Goal: Navigation & Orientation: Find specific page/section

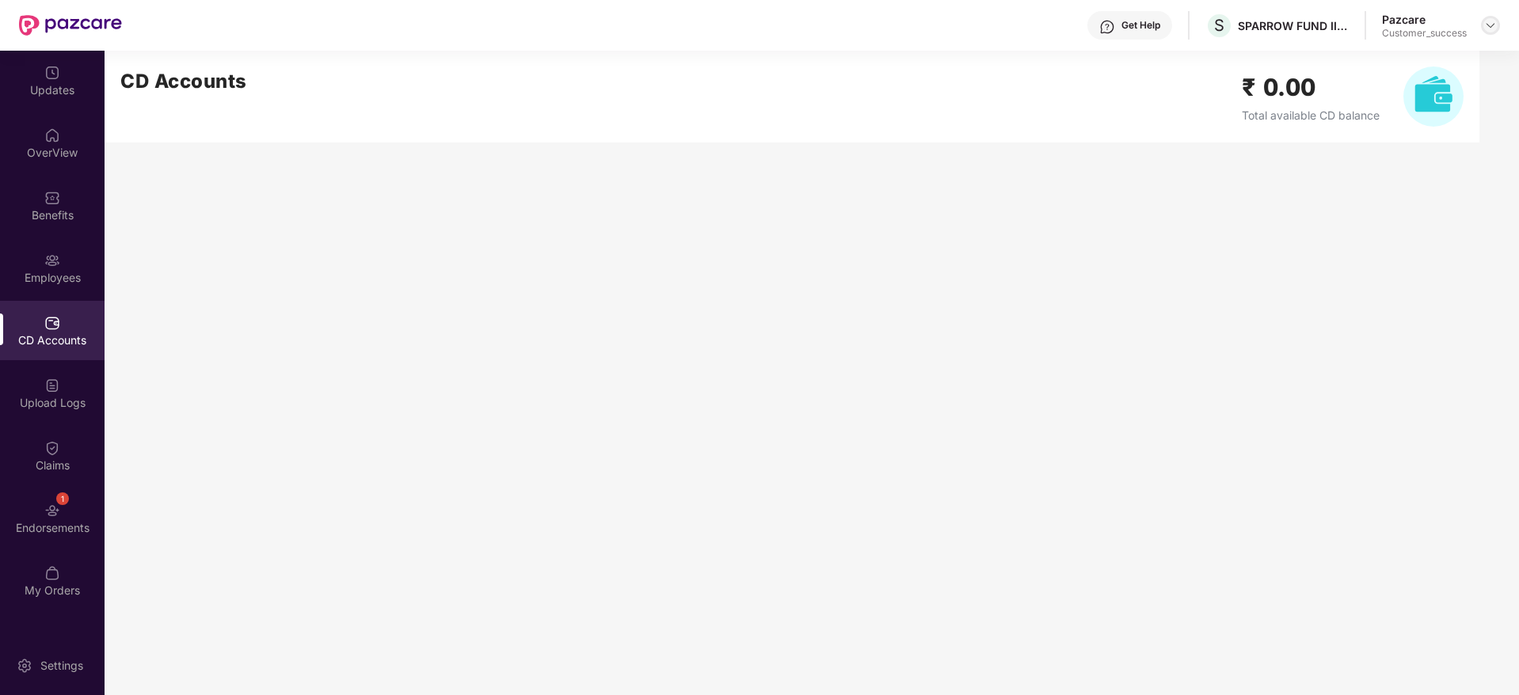
click at [1494, 26] on img at bounding box center [1490, 25] width 13 height 13
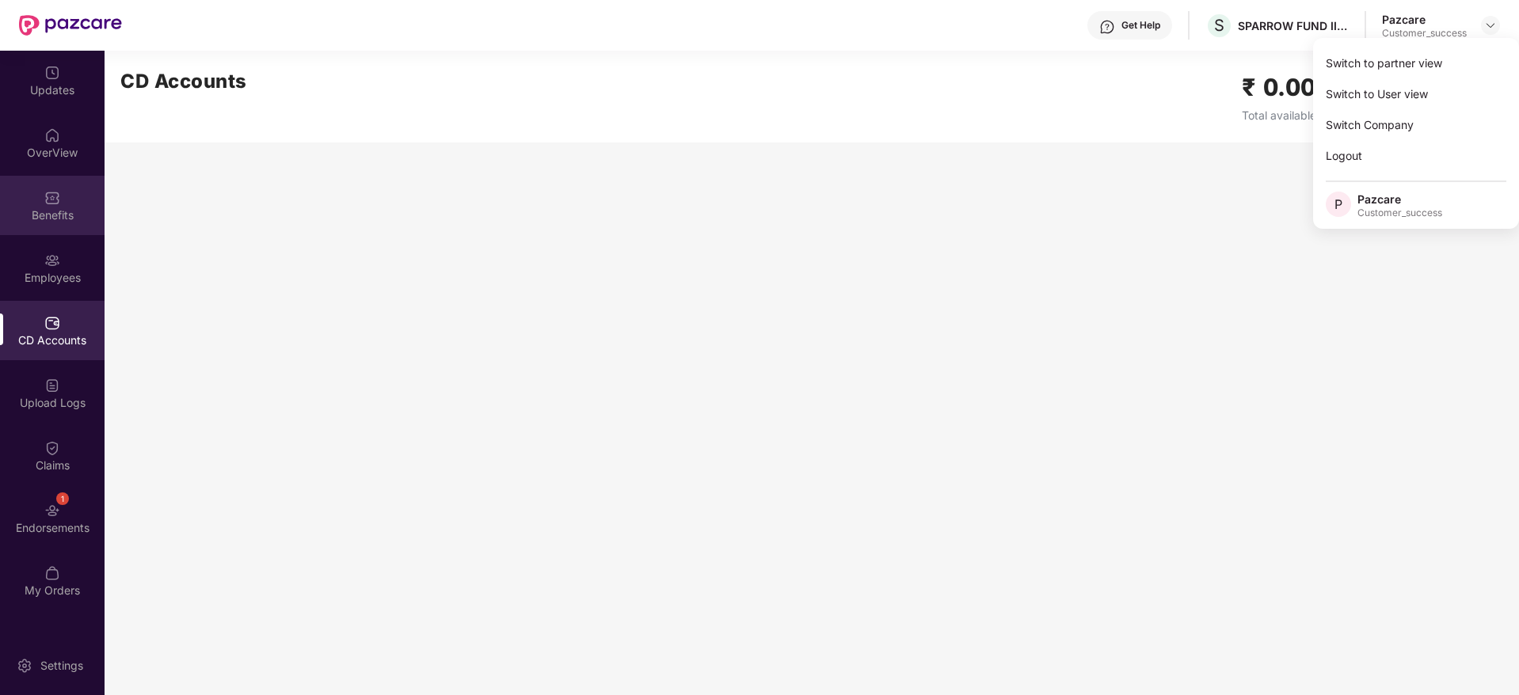
click at [60, 223] on div "Benefits" at bounding box center [52, 205] width 105 height 59
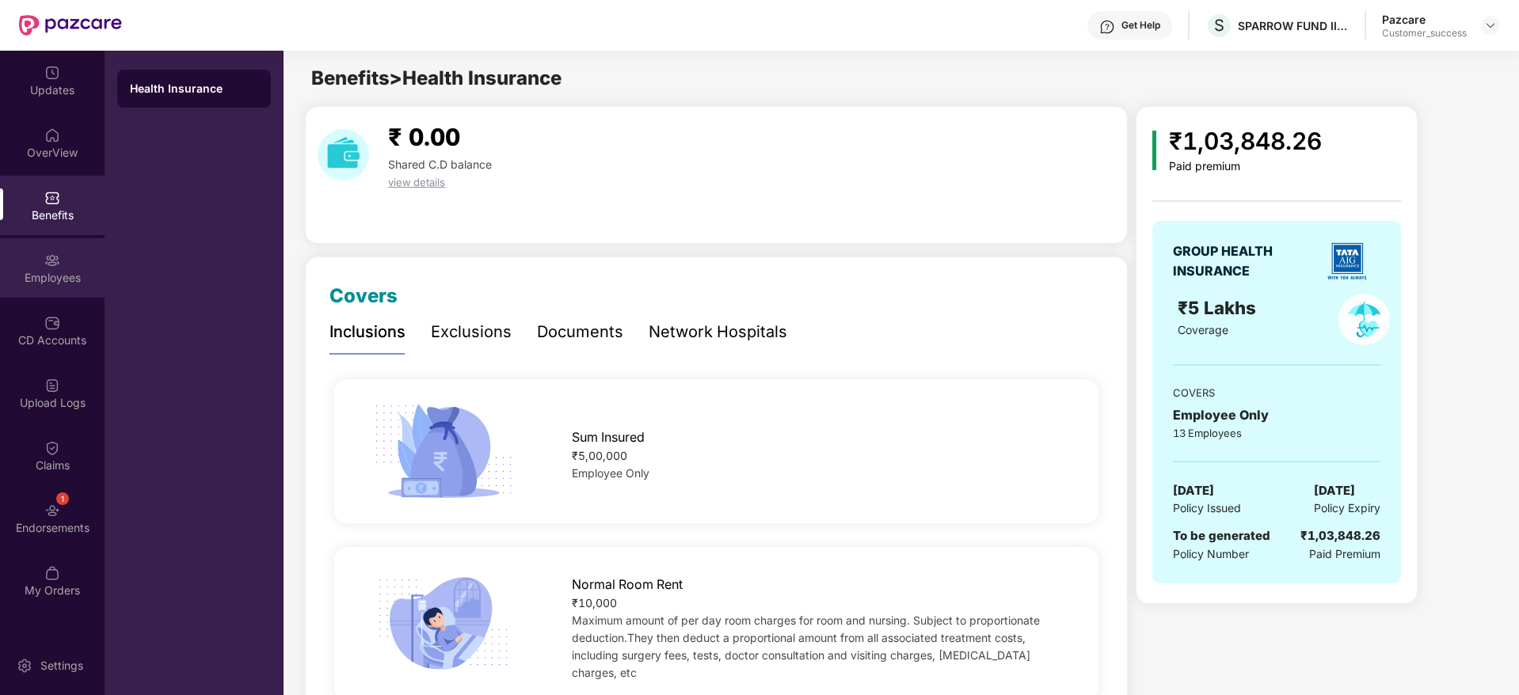
click at [62, 272] on div "Employees" at bounding box center [52, 278] width 105 height 16
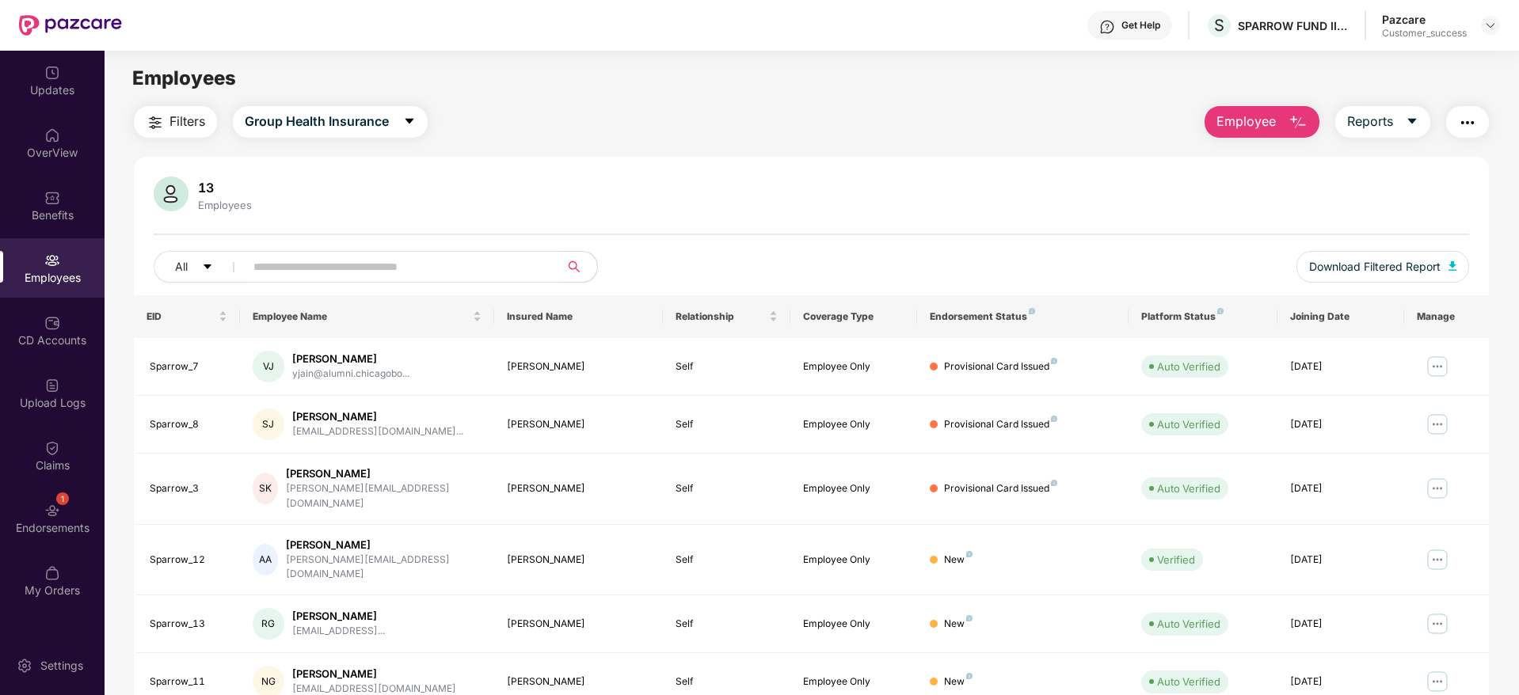
click at [1479, 120] on button "button" at bounding box center [1467, 122] width 43 height 32
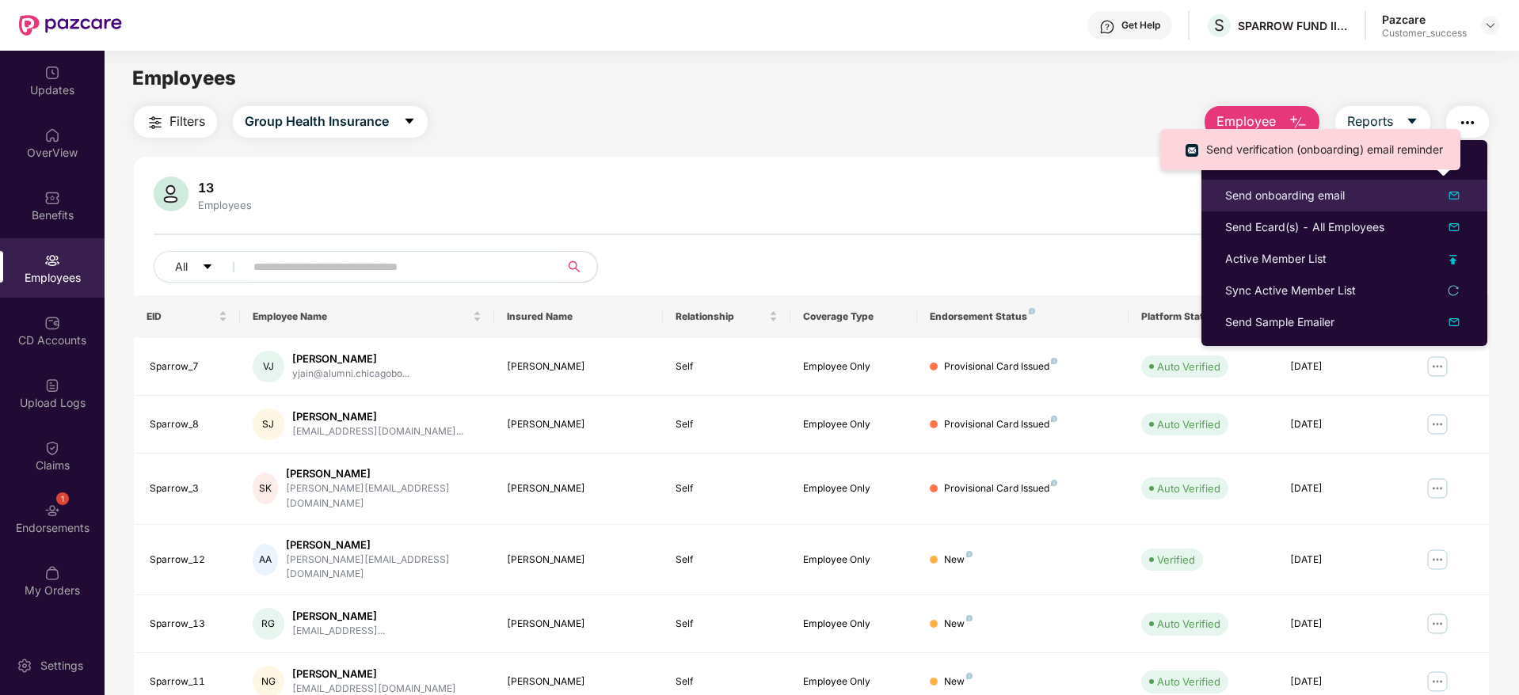
click at [1451, 196] on img at bounding box center [1454, 195] width 19 height 19
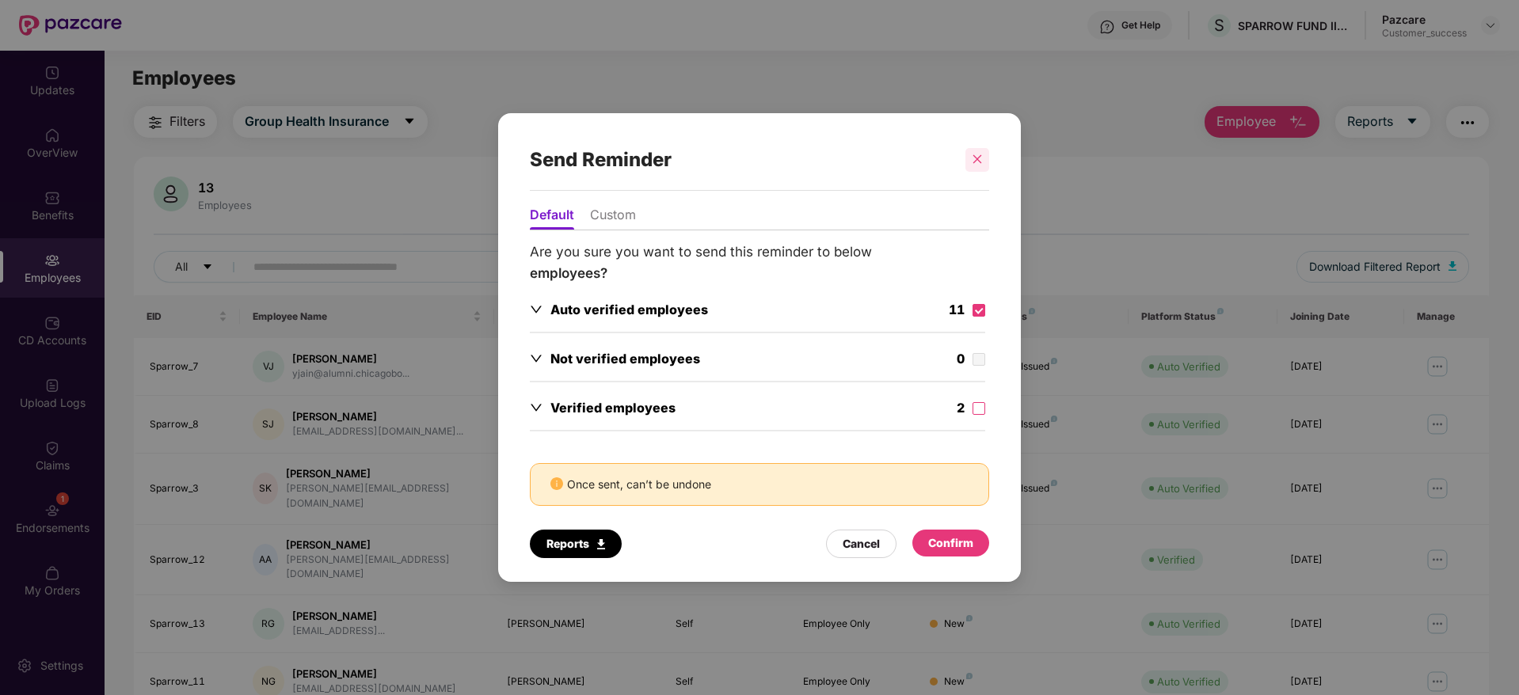
click at [984, 152] on div at bounding box center [977, 160] width 24 height 24
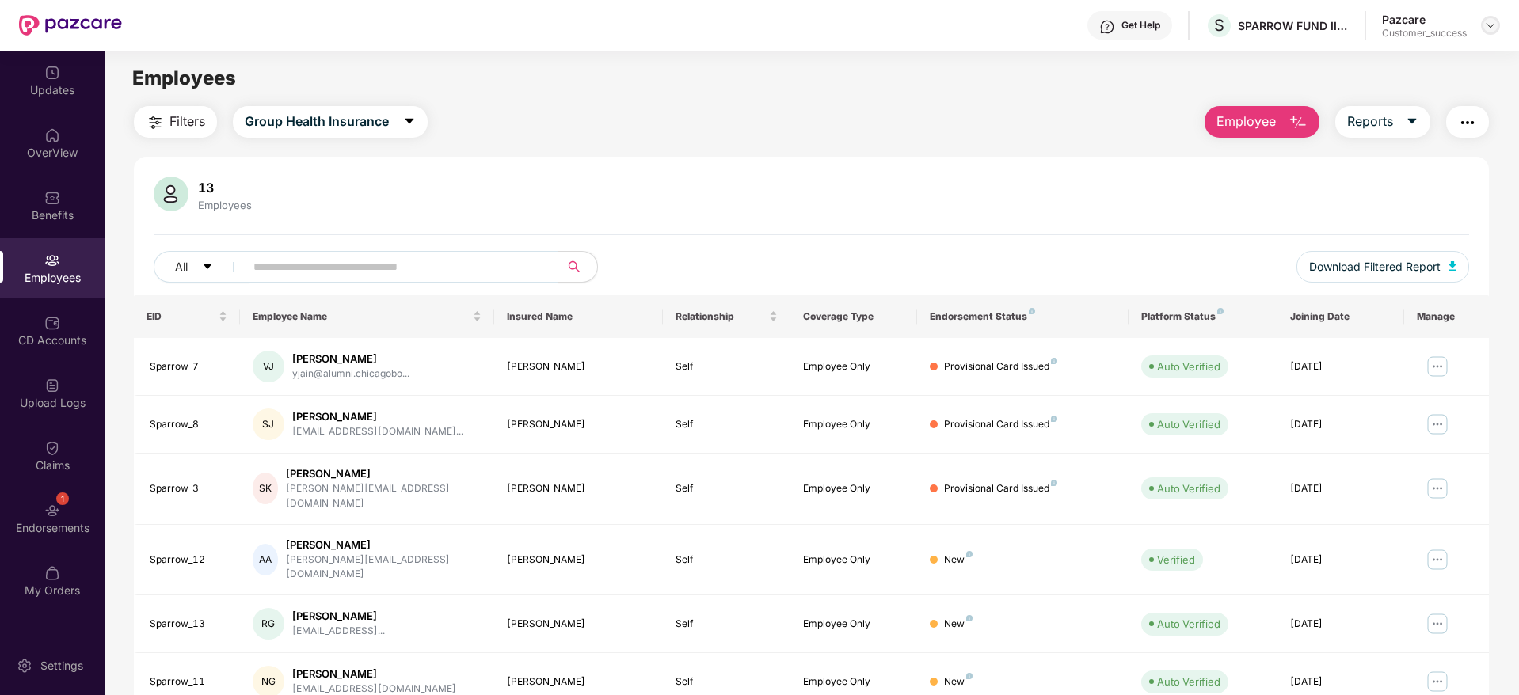
click at [1493, 28] on img at bounding box center [1490, 25] width 13 height 13
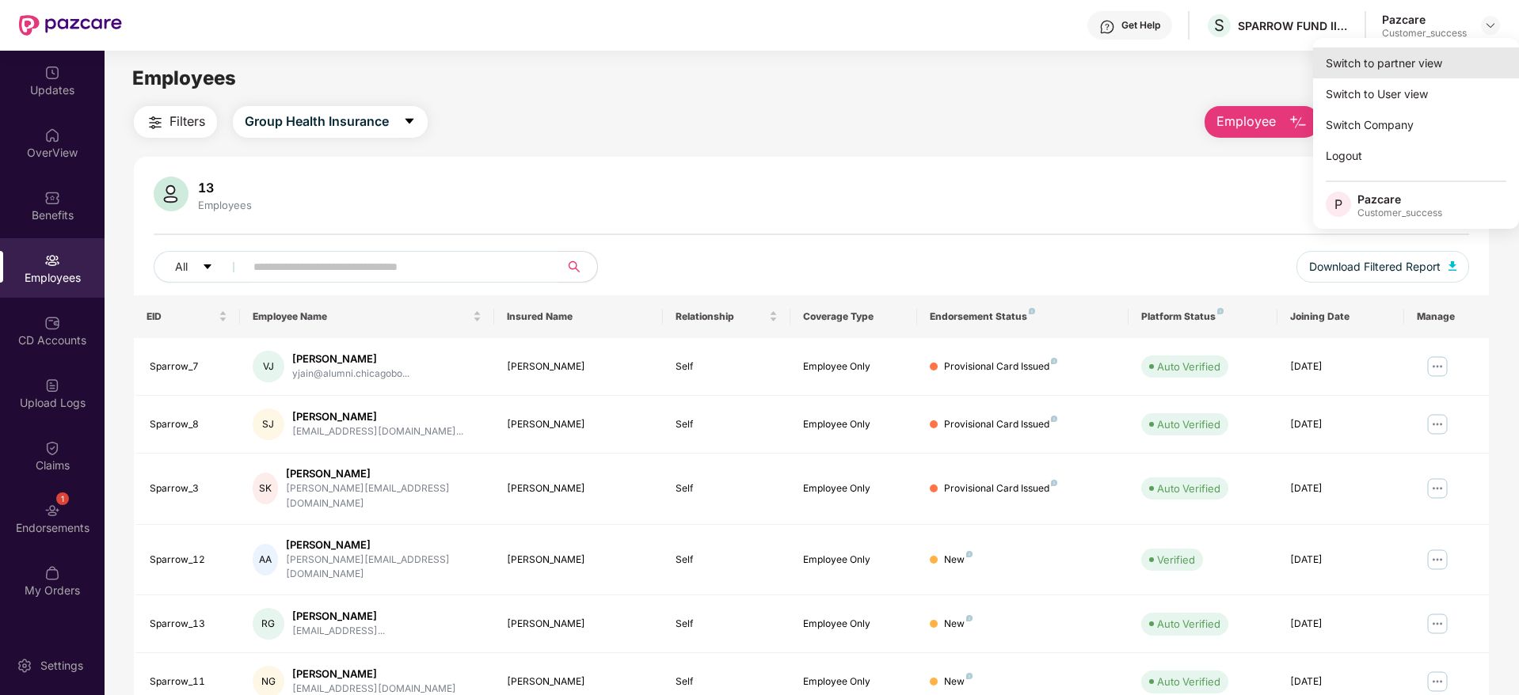
click at [1430, 63] on div "Switch to partner view" at bounding box center [1416, 63] width 206 height 31
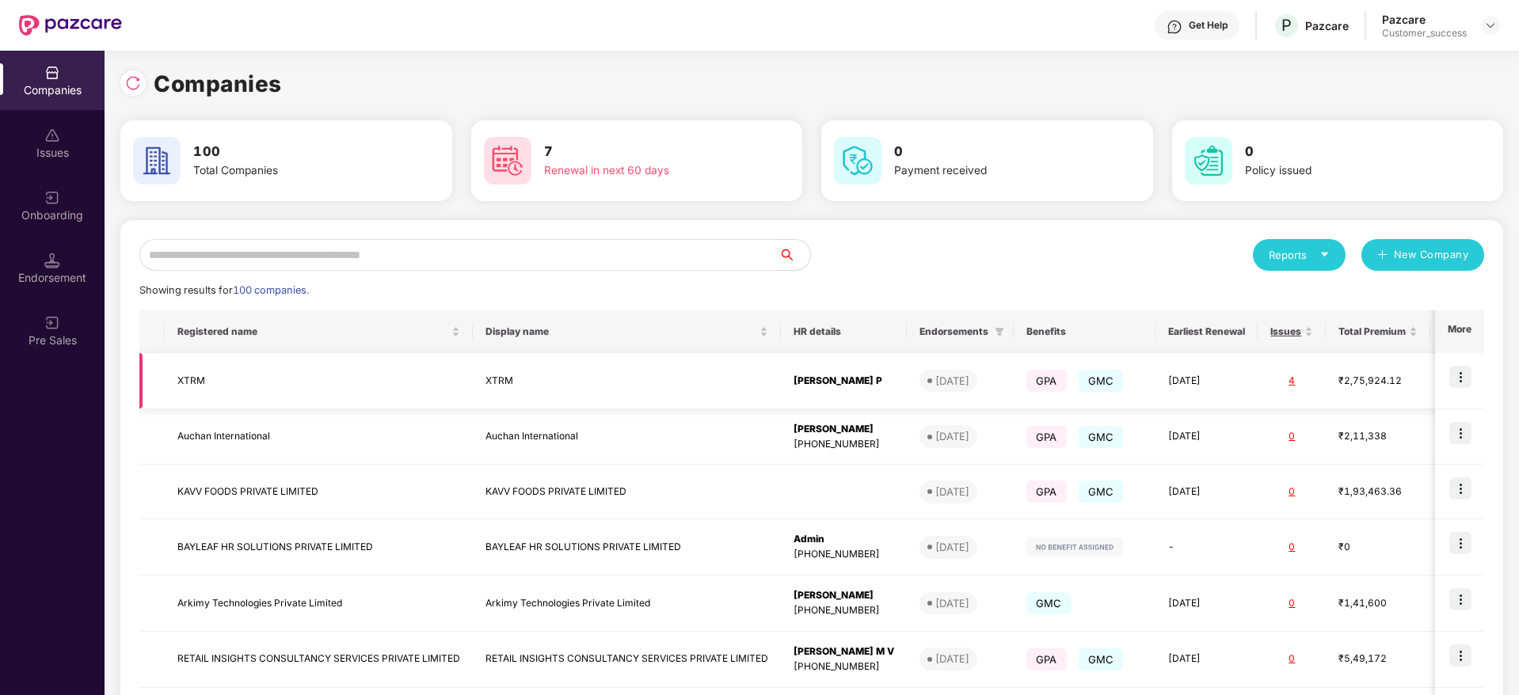
click at [1460, 382] on img at bounding box center [1460, 377] width 22 height 22
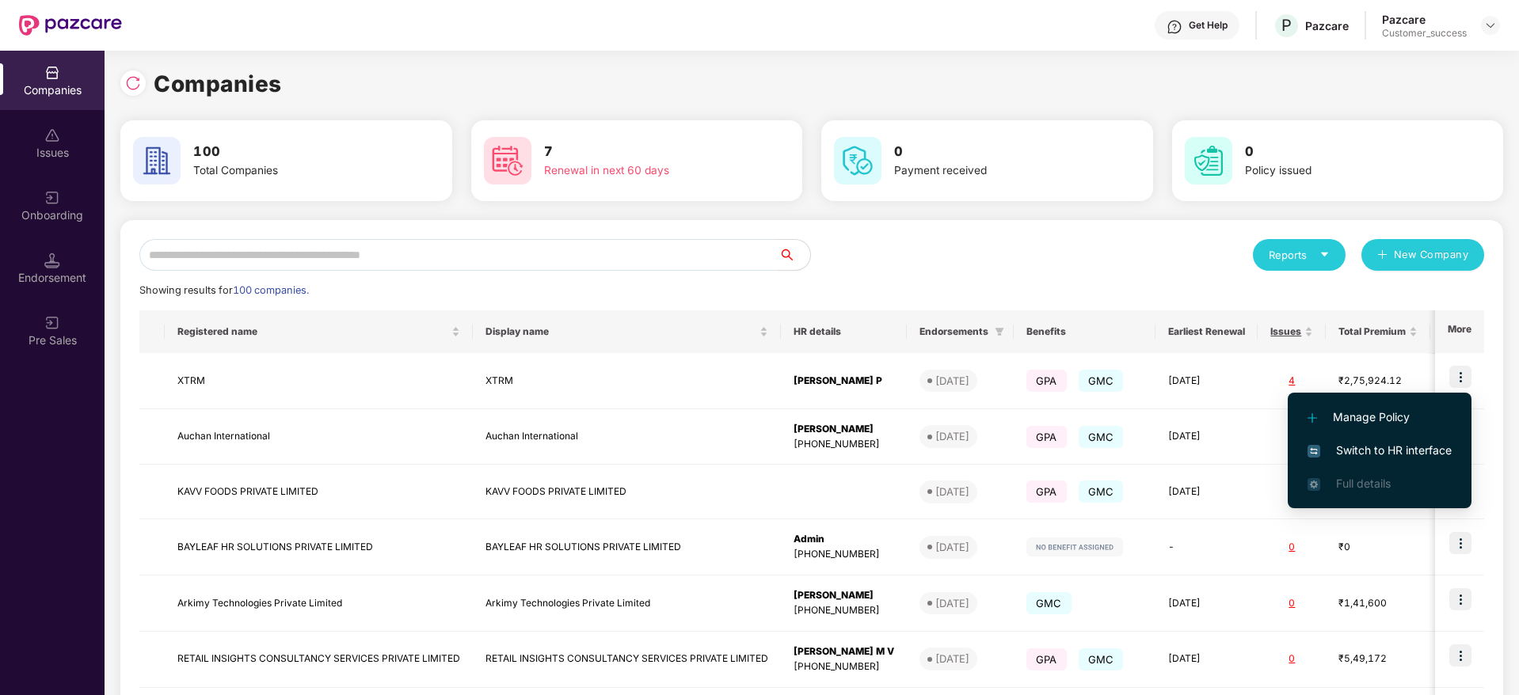
click at [998, 267] on div "Reports New Company" at bounding box center [1148, 255] width 672 height 32
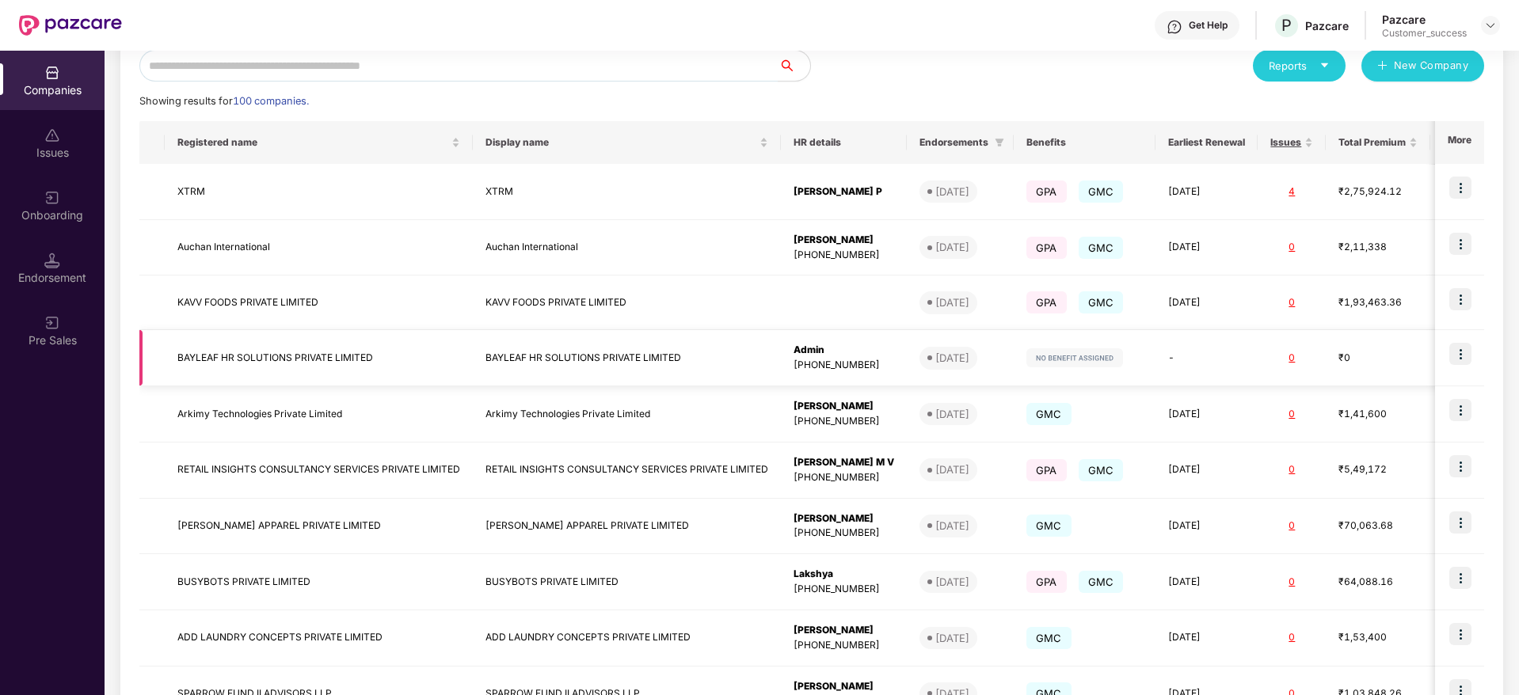
scroll to position [190, 0]
click at [677, 63] on input "text" at bounding box center [458, 65] width 639 height 32
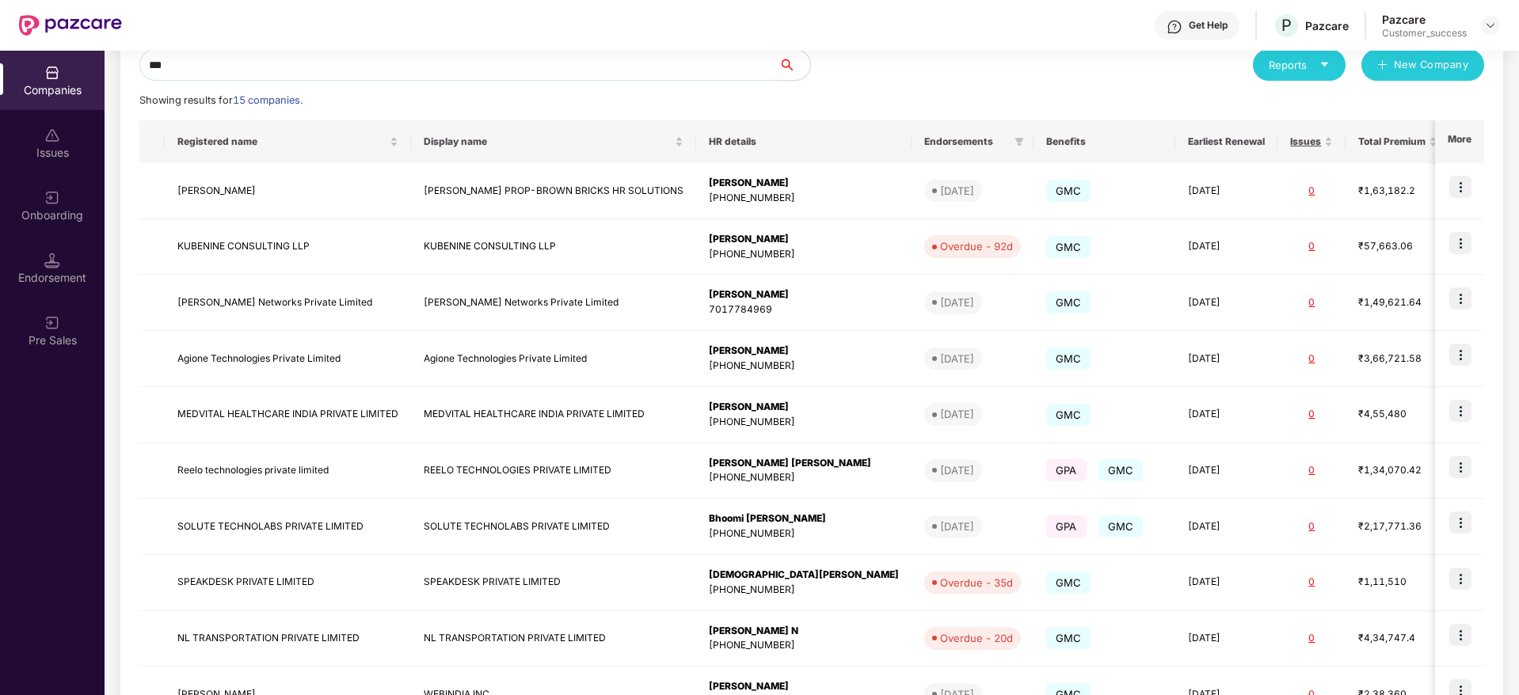
scroll to position [0, 0]
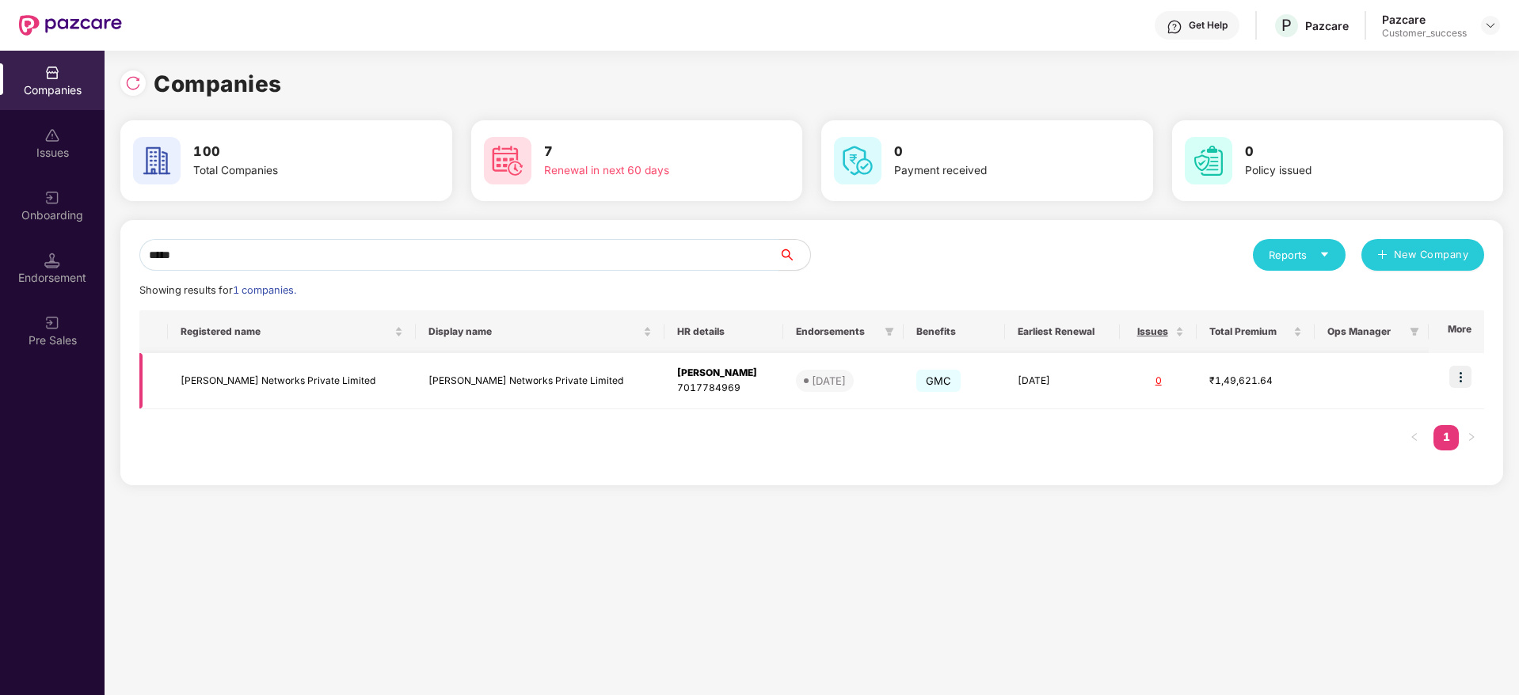
type input "*****"
click at [1463, 377] on img at bounding box center [1460, 377] width 22 height 22
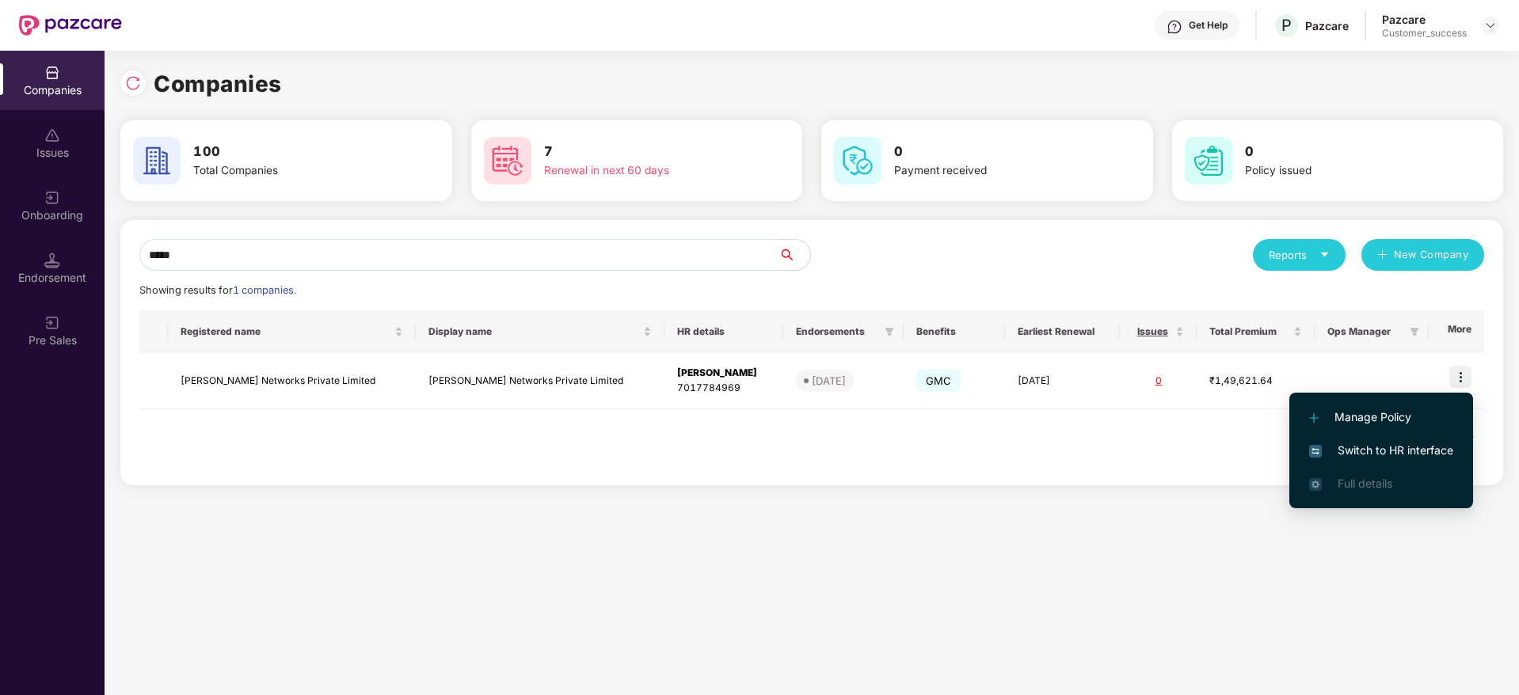
click at [1398, 452] on span "Switch to HR interface" at bounding box center [1381, 450] width 144 height 17
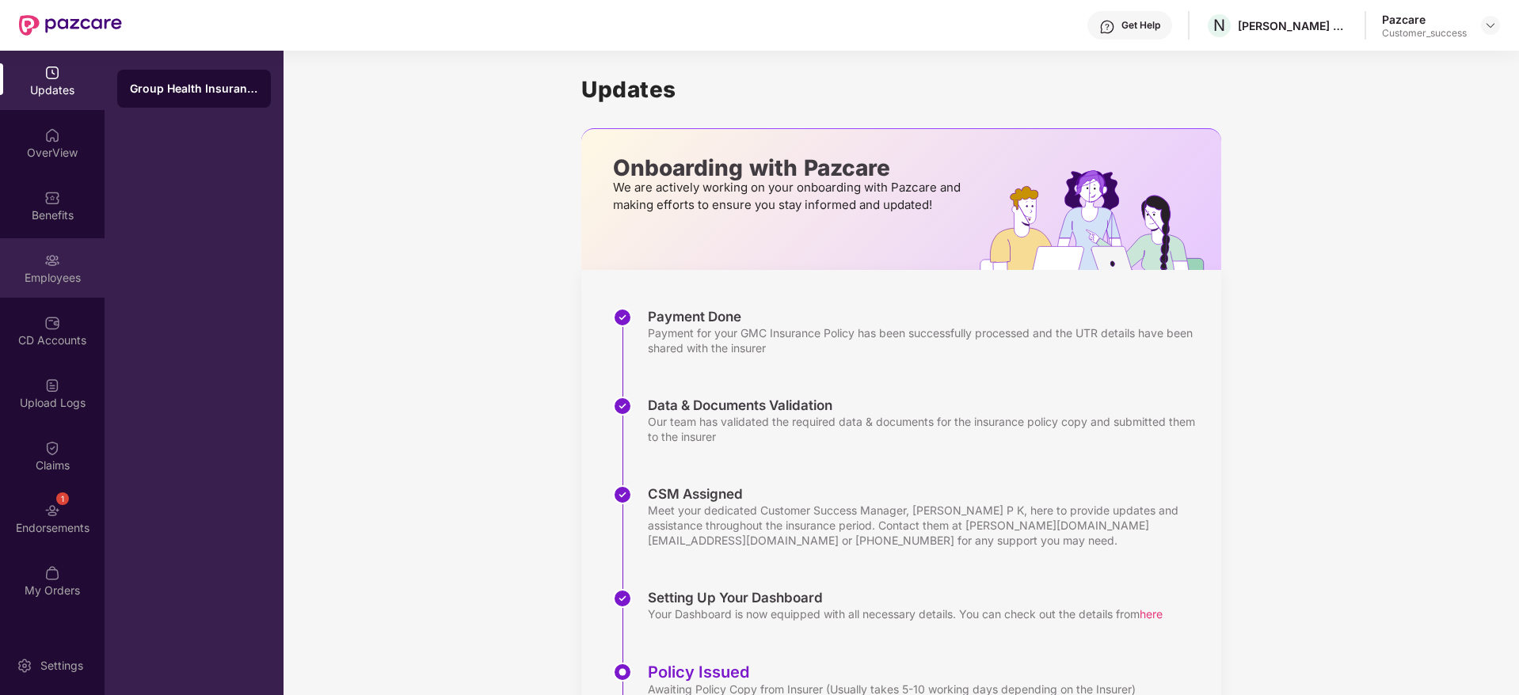
click at [64, 253] on div "Employees" at bounding box center [52, 267] width 105 height 59
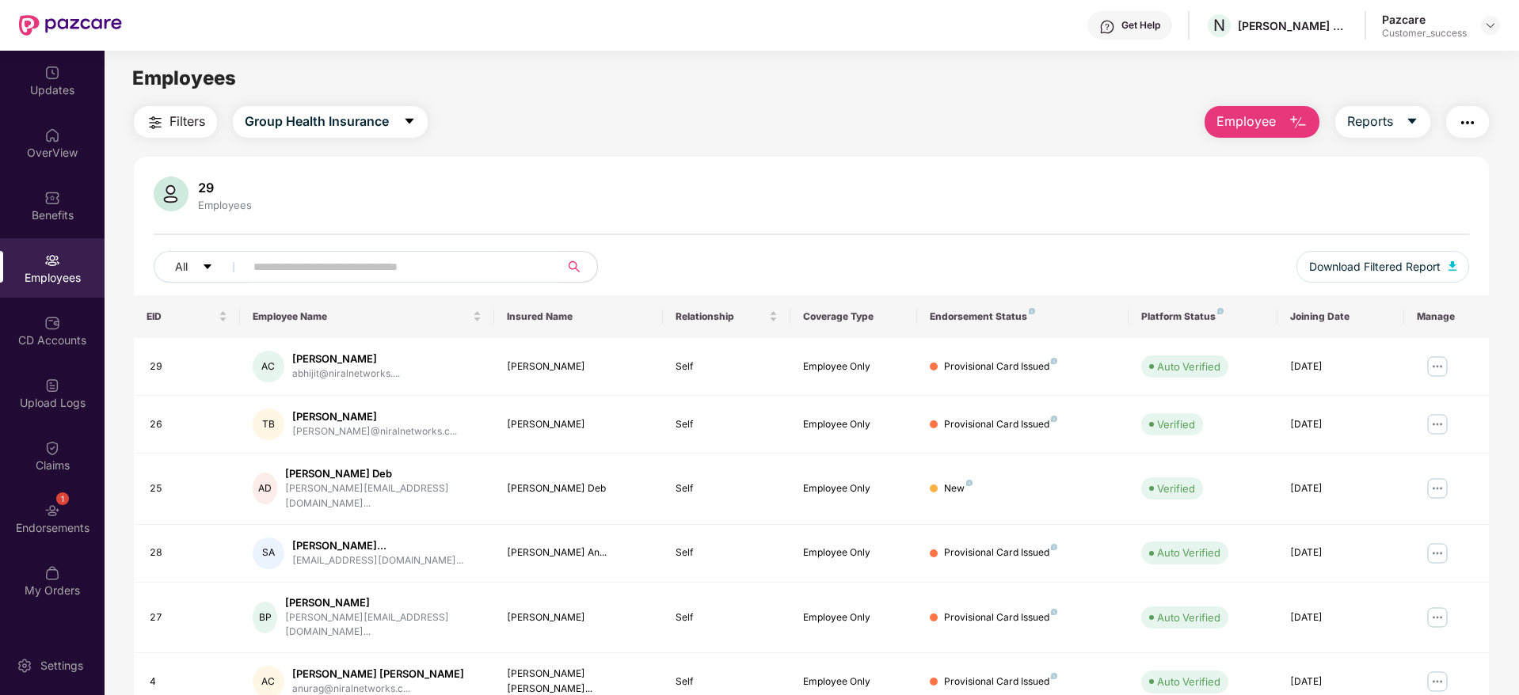
click at [1464, 115] on img "button" at bounding box center [1467, 122] width 19 height 19
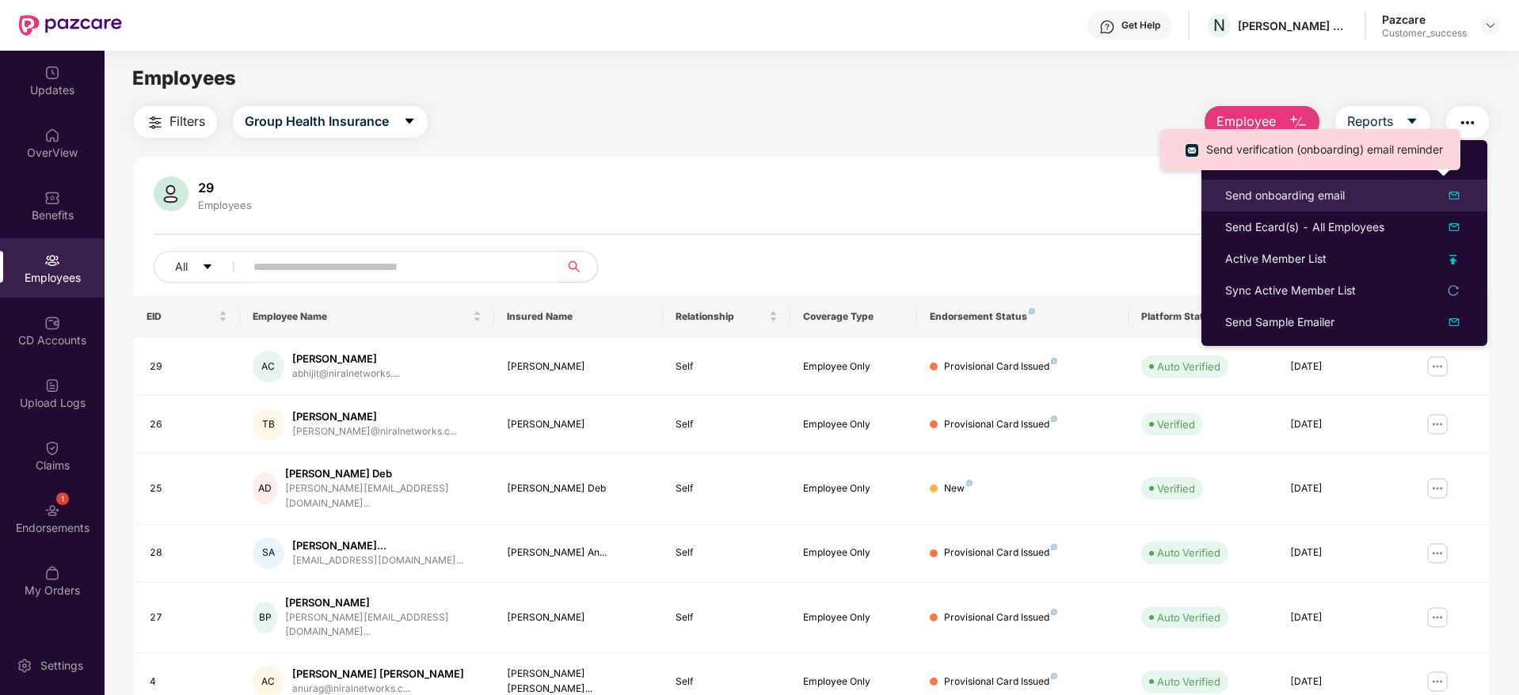
click at [1456, 198] on img at bounding box center [1454, 195] width 19 height 19
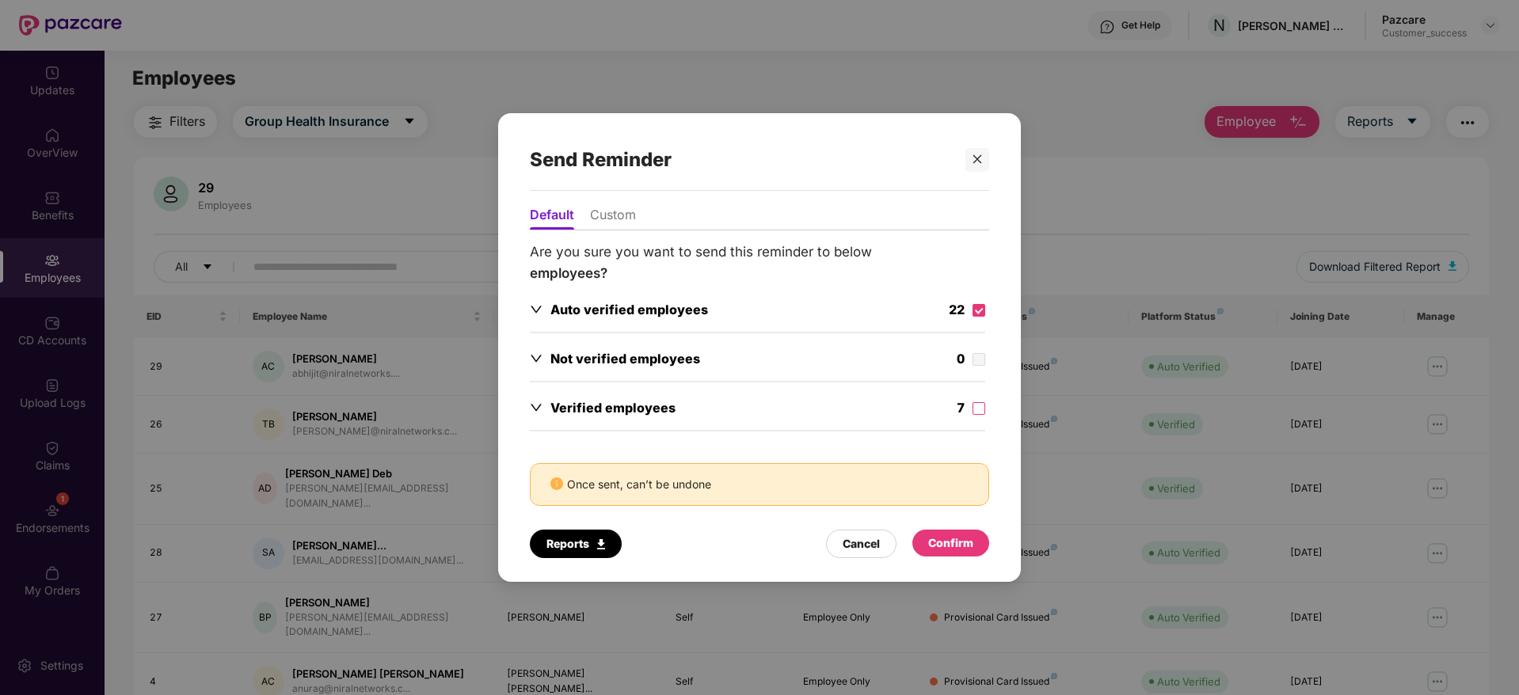
click at [621, 207] on li "Custom" at bounding box center [613, 218] width 46 height 23
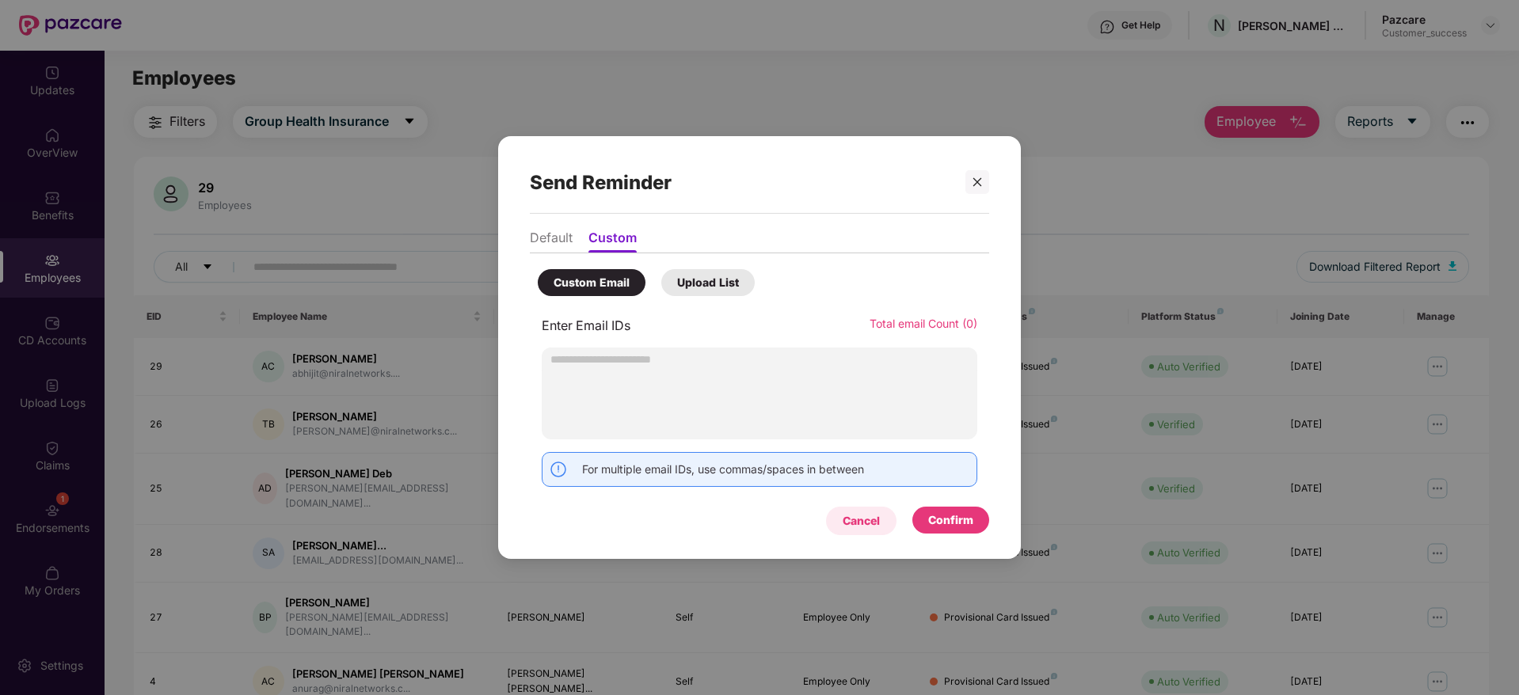
click at [884, 525] on div "Cancel" at bounding box center [861, 521] width 70 height 29
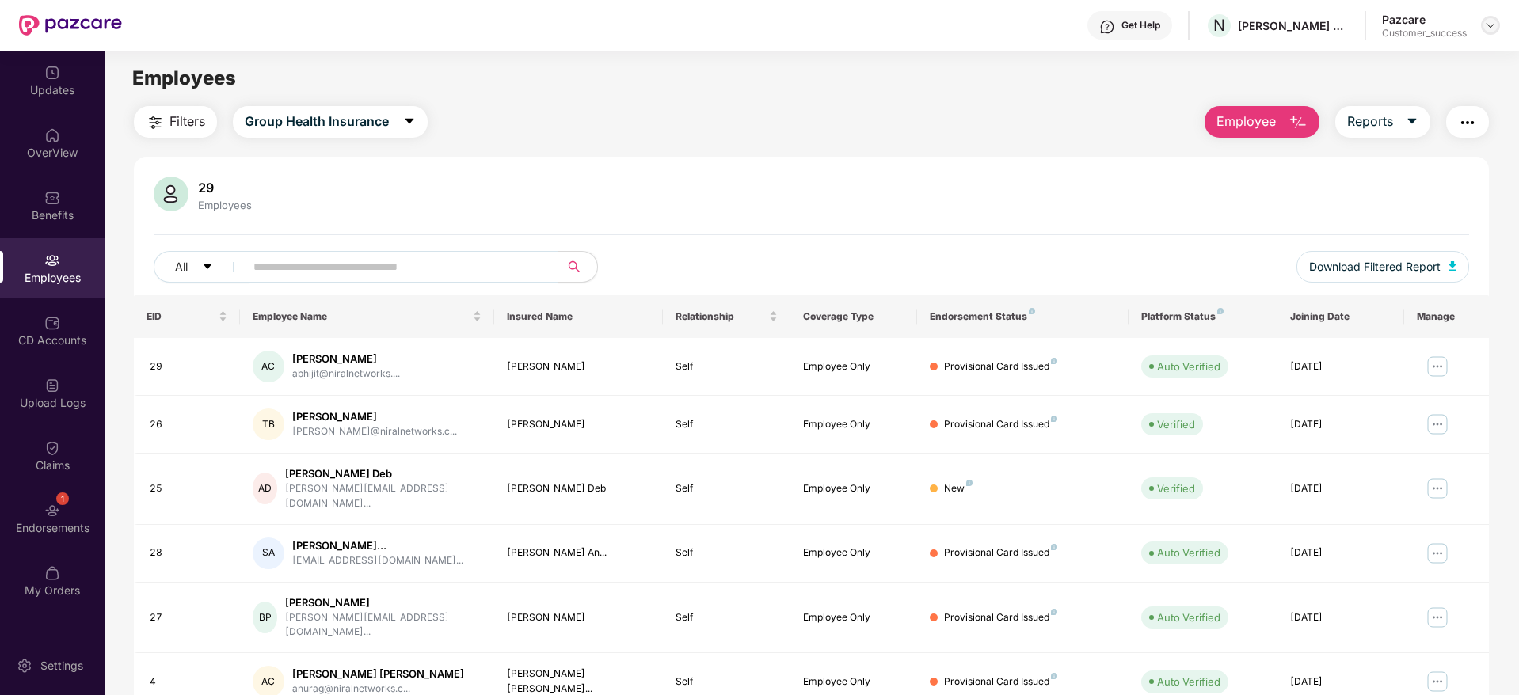
click at [1496, 19] on img at bounding box center [1490, 25] width 13 height 13
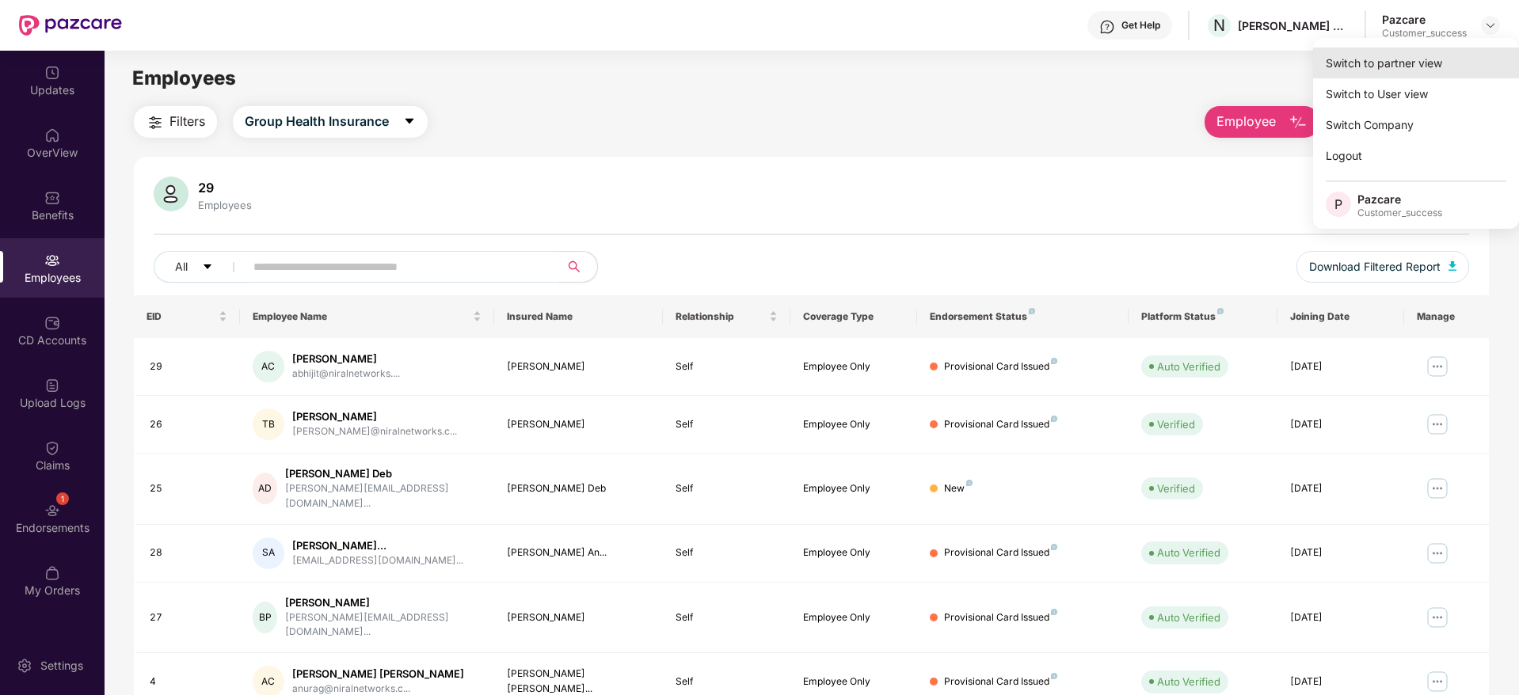
click at [1479, 54] on div "Switch to partner view" at bounding box center [1416, 63] width 206 height 31
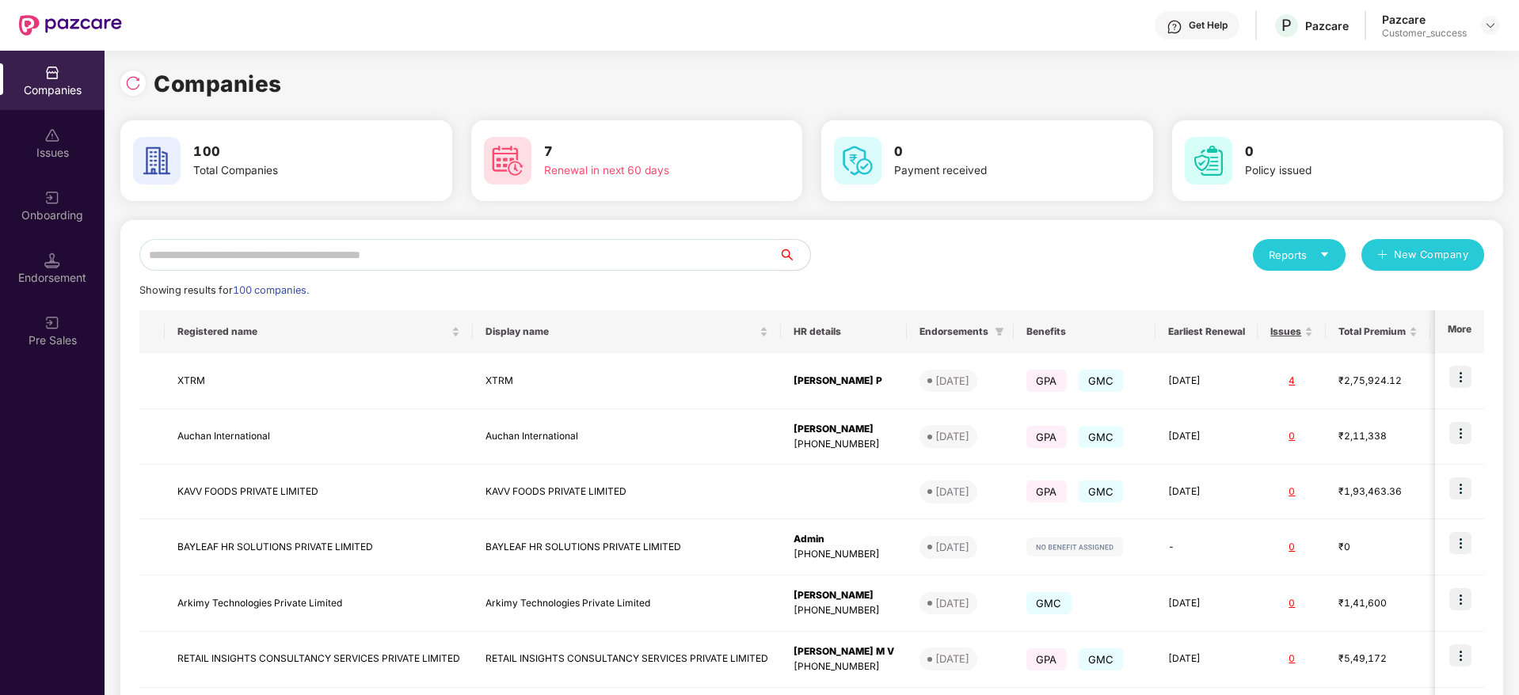
click at [188, 267] on input "text" at bounding box center [458, 255] width 639 height 32
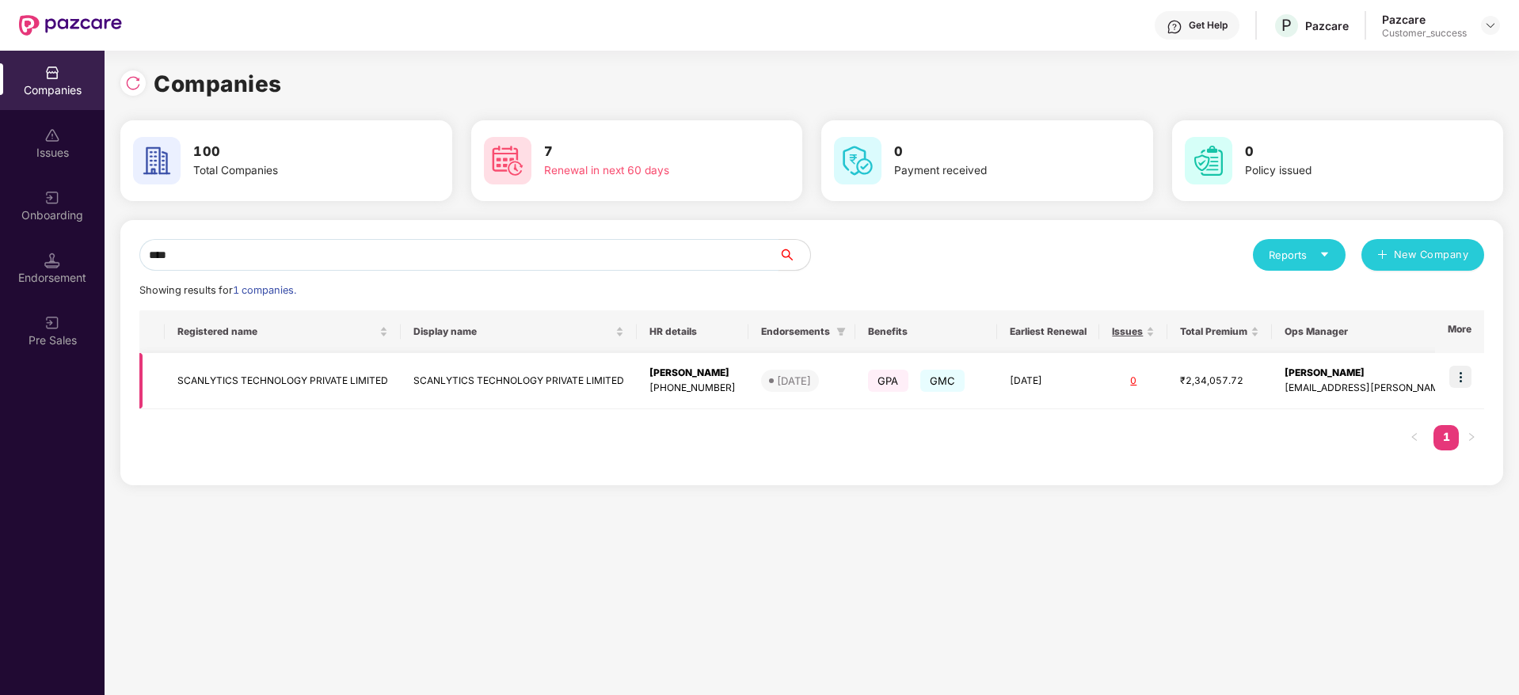
type input "****"
click at [1458, 375] on img at bounding box center [1460, 377] width 22 height 22
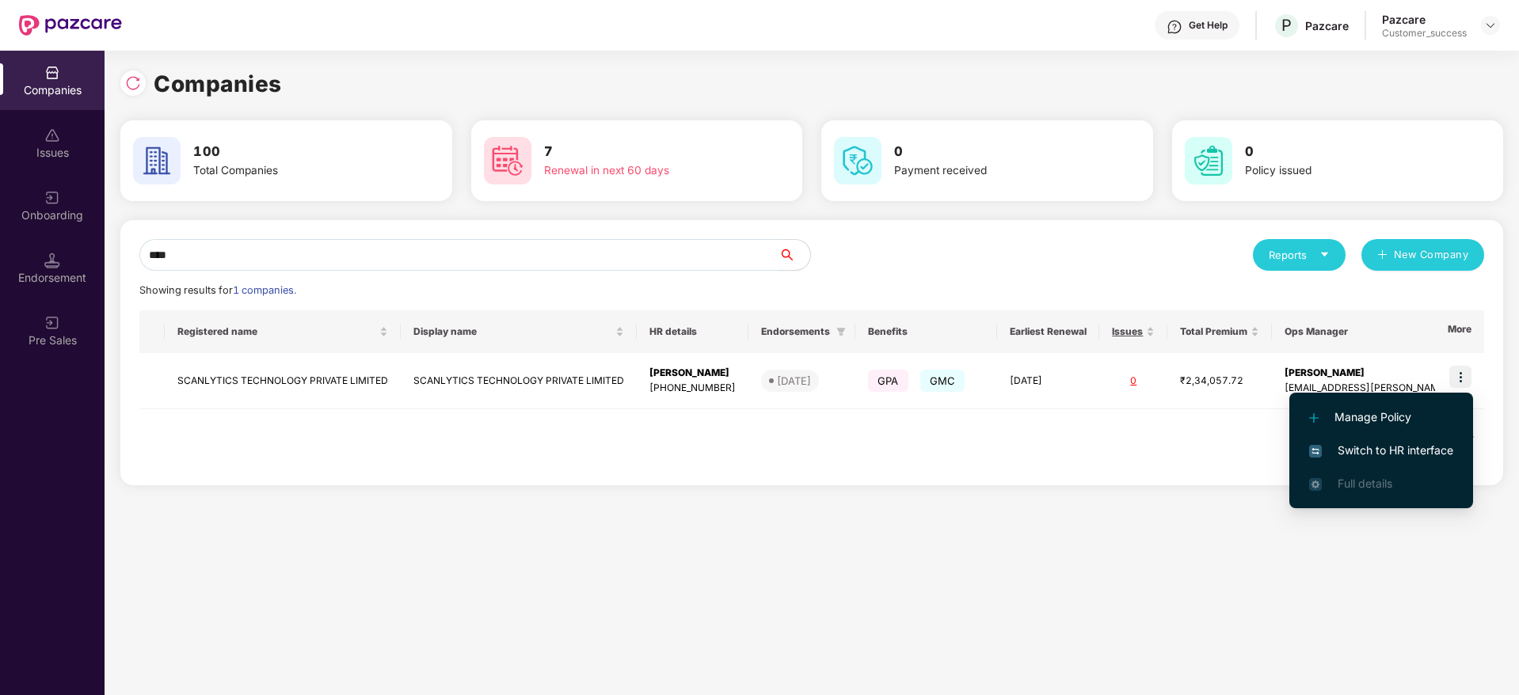
click at [1384, 460] on li "Switch to HR interface" at bounding box center [1381, 450] width 184 height 33
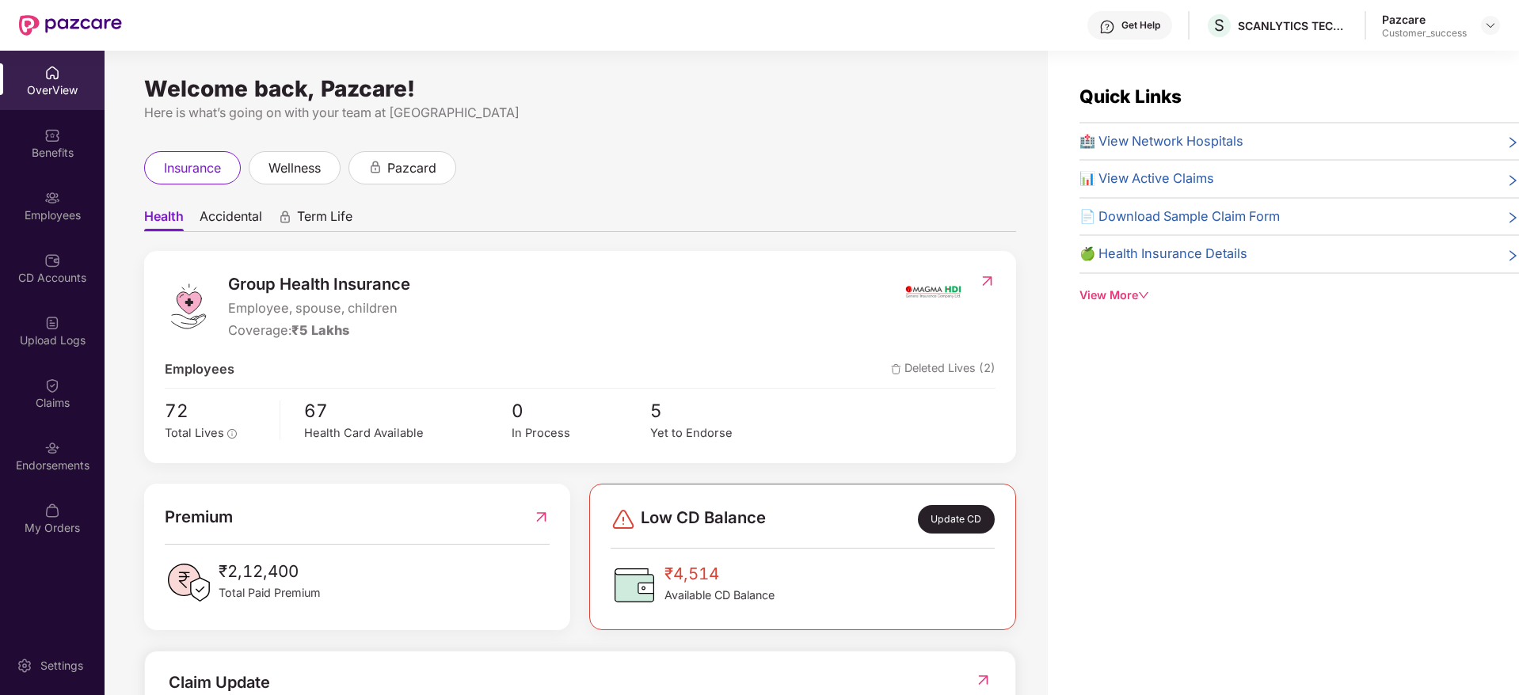
click at [13, 298] on div "OverView Benefits Employees CD Accounts Upload Logs Claims Endorsements My Orde…" at bounding box center [52, 301] width 105 height 501
click at [32, 266] on div "CD Accounts" at bounding box center [52, 267] width 105 height 59
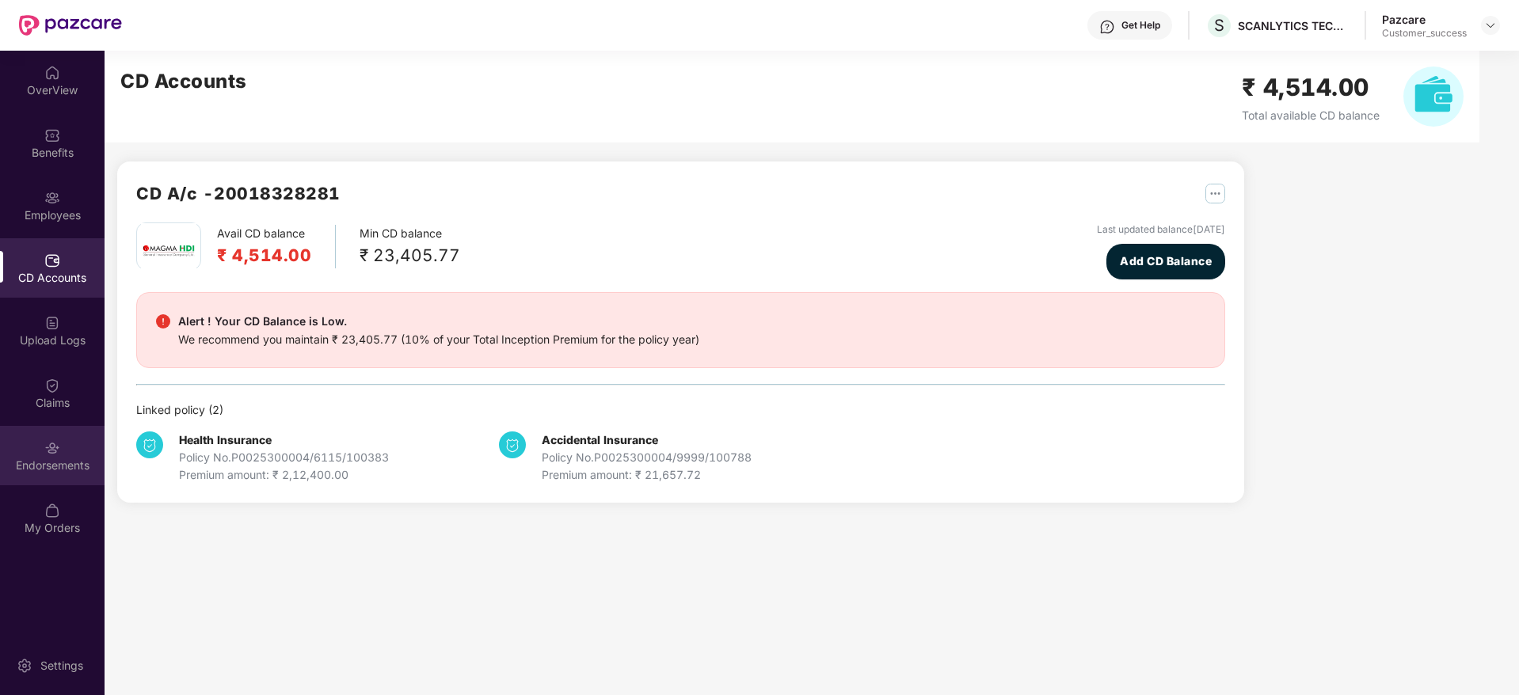
click at [74, 476] on div "Endorsements" at bounding box center [52, 455] width 105 height 59
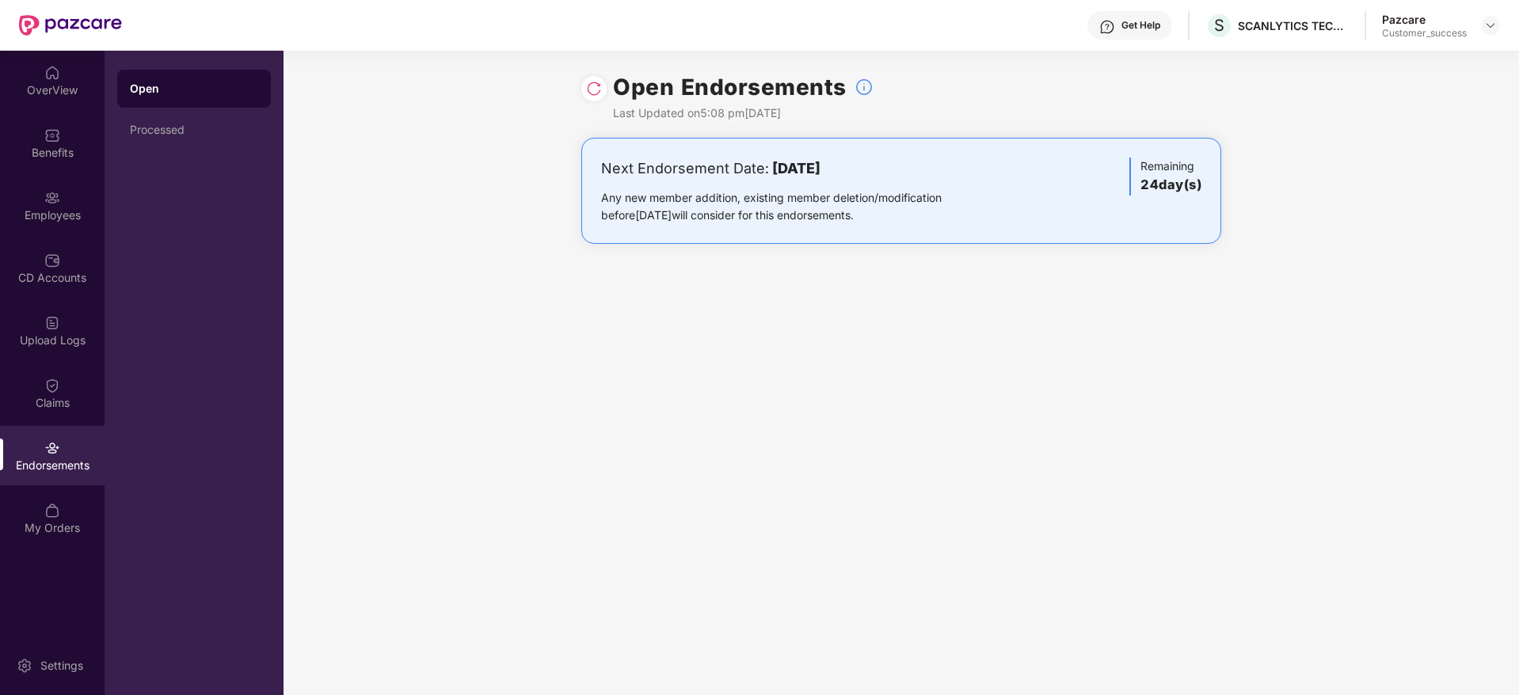
click at [592, 91] on img at bounding box center [594, 89] width 16 height 16
